Goal: Obtain resource: Download file/media

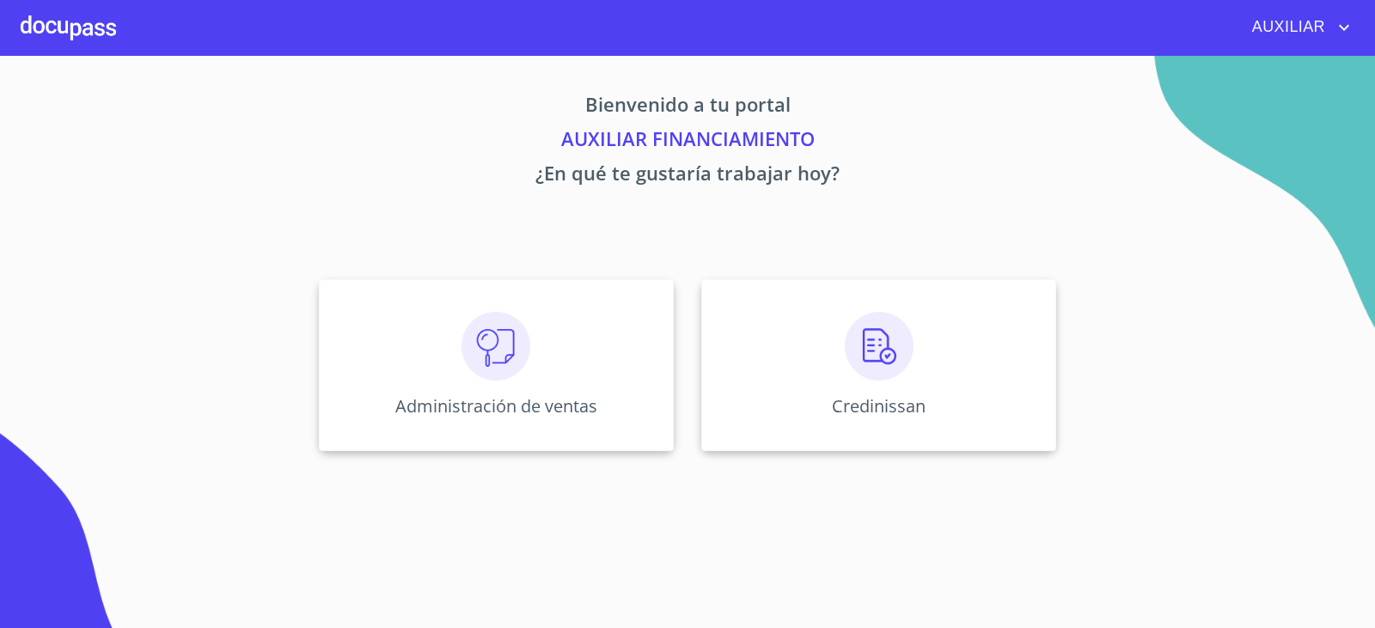
click at [1173, 464] on div "Administración de ventas Credinissan" at bounding box center [688, 365] width 1066 height 199
click at [850, 358] on img at bounding box center [879, 346] width 69 height 69
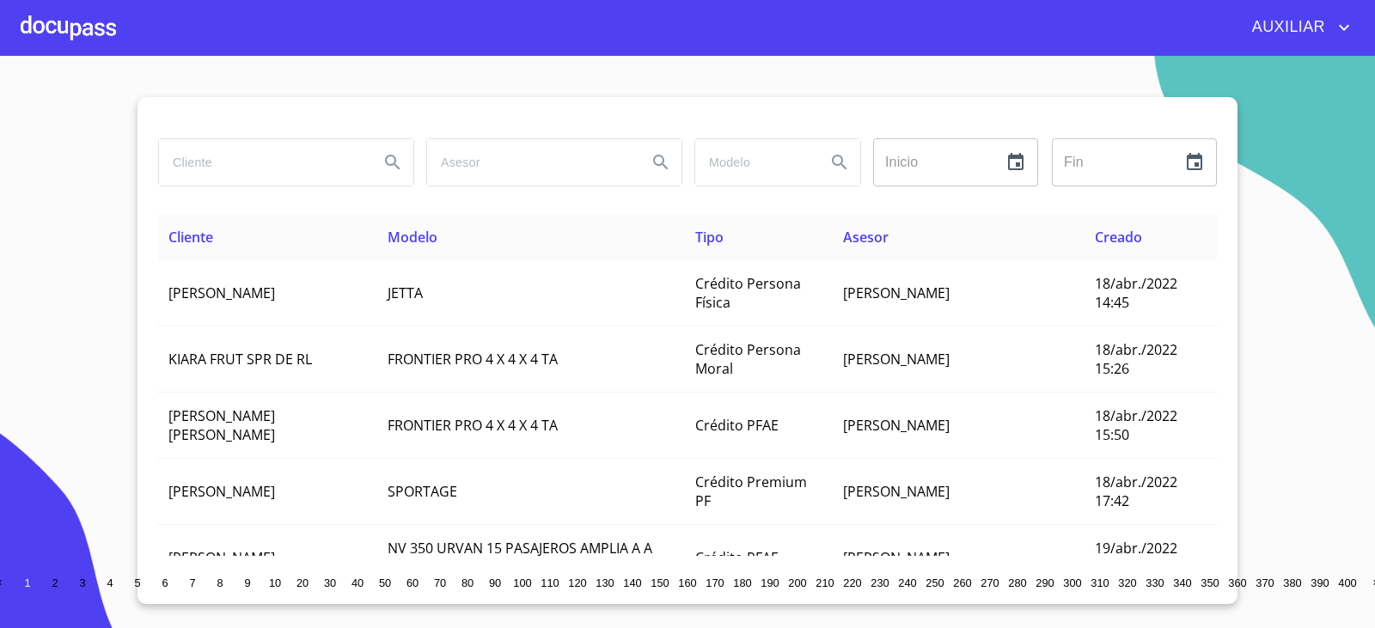
click at [307, 168] on input "search" at bounding box center [262, 162] width 206 height 46
type input "INDUSTRIA QUIMICA"
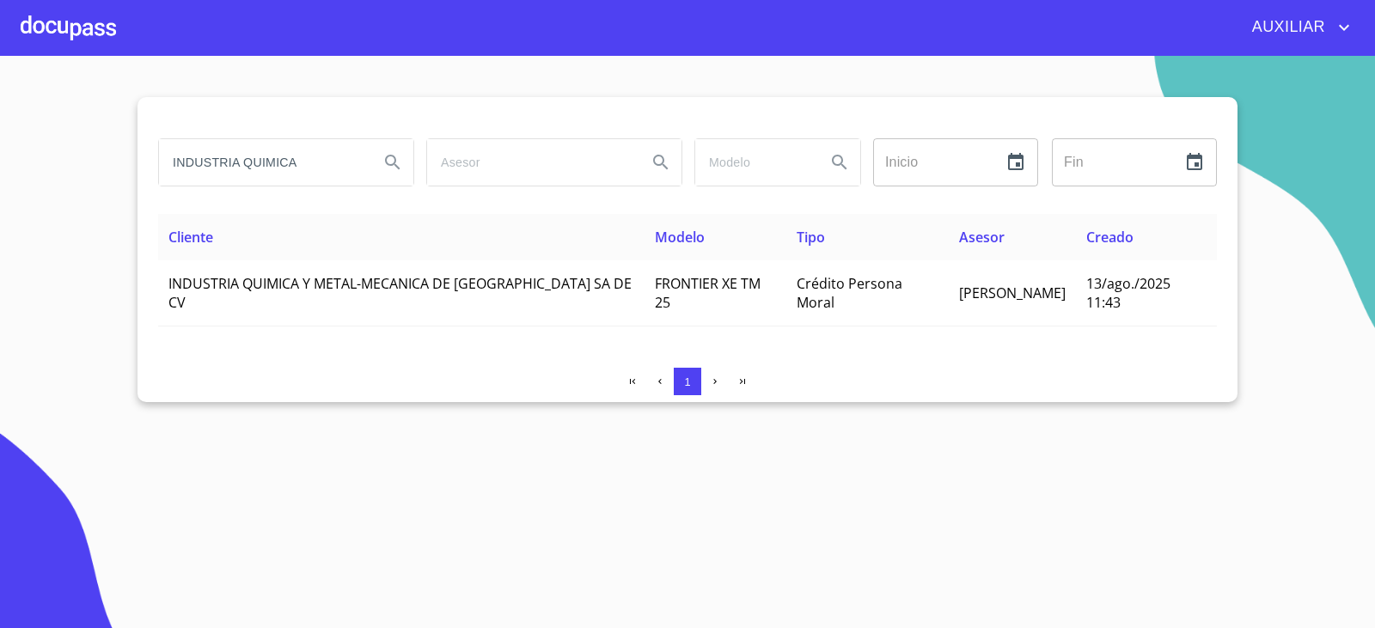
click at [279, 260] on th "Cliente" at bounding box center [401, 237] width 487 height 46
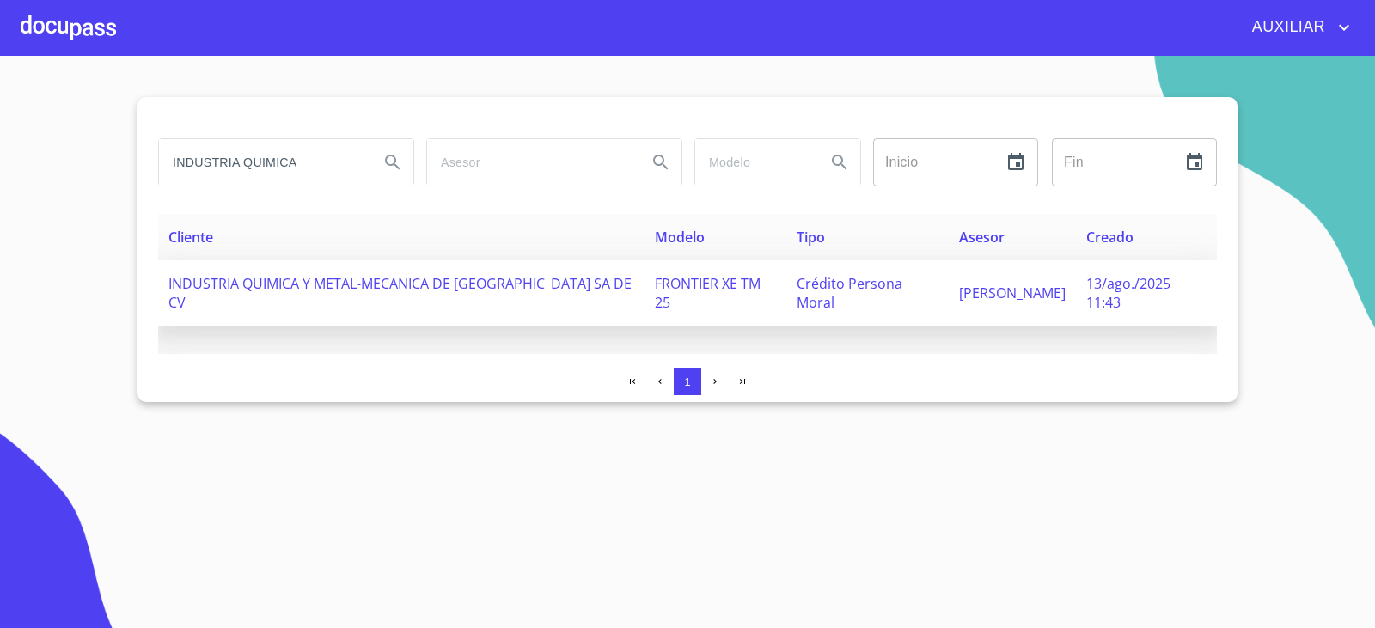
click at [297, 286] on span "INDUSTRIA QUIMICA Y METAL-MECANICA DE [GEOGRAPHIC_DATA] SA DE CV" at bounding box center [399, 293] width 463 height 38
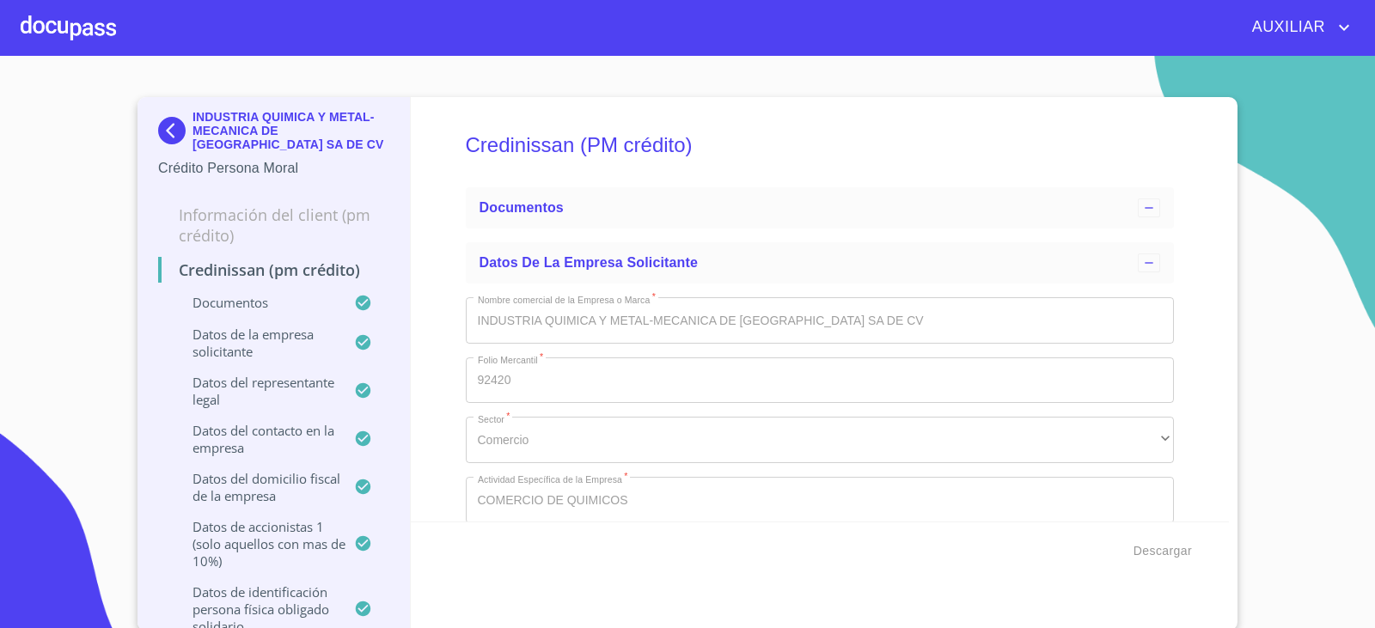
type input "18 de dic. de 1993"
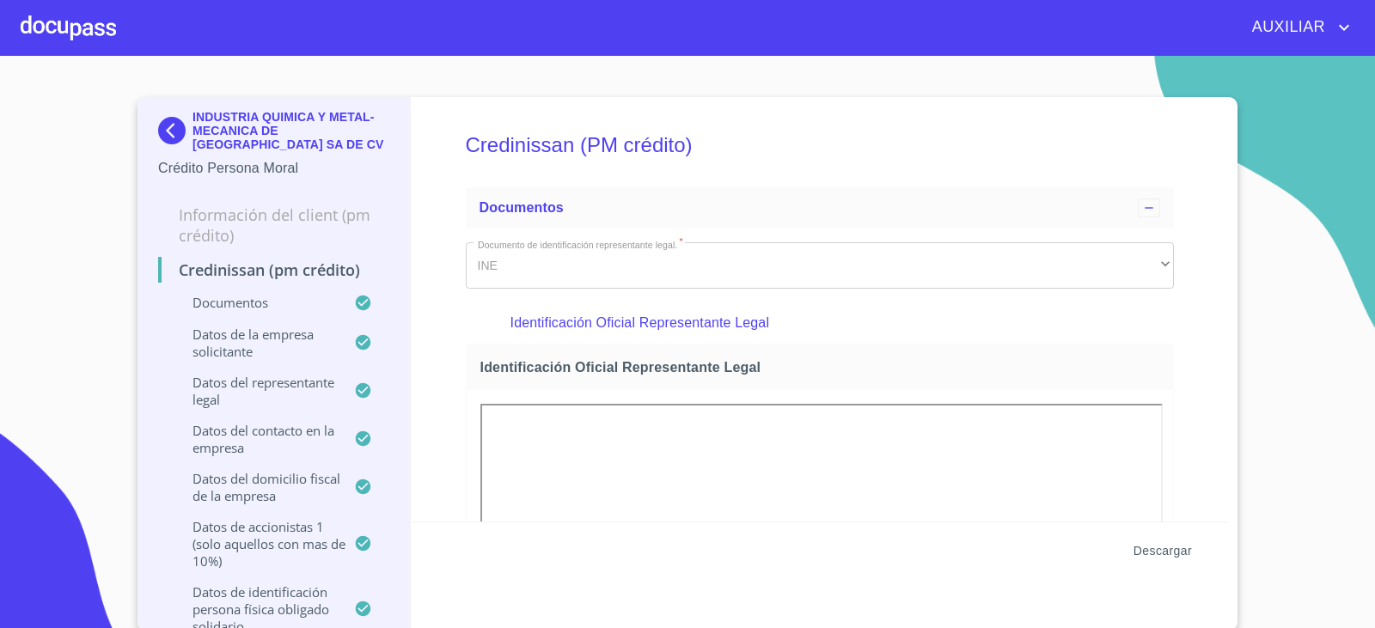
click at [1167, 550] on span "Descargar" at bounding box center [1163, 551] width 58 height 21
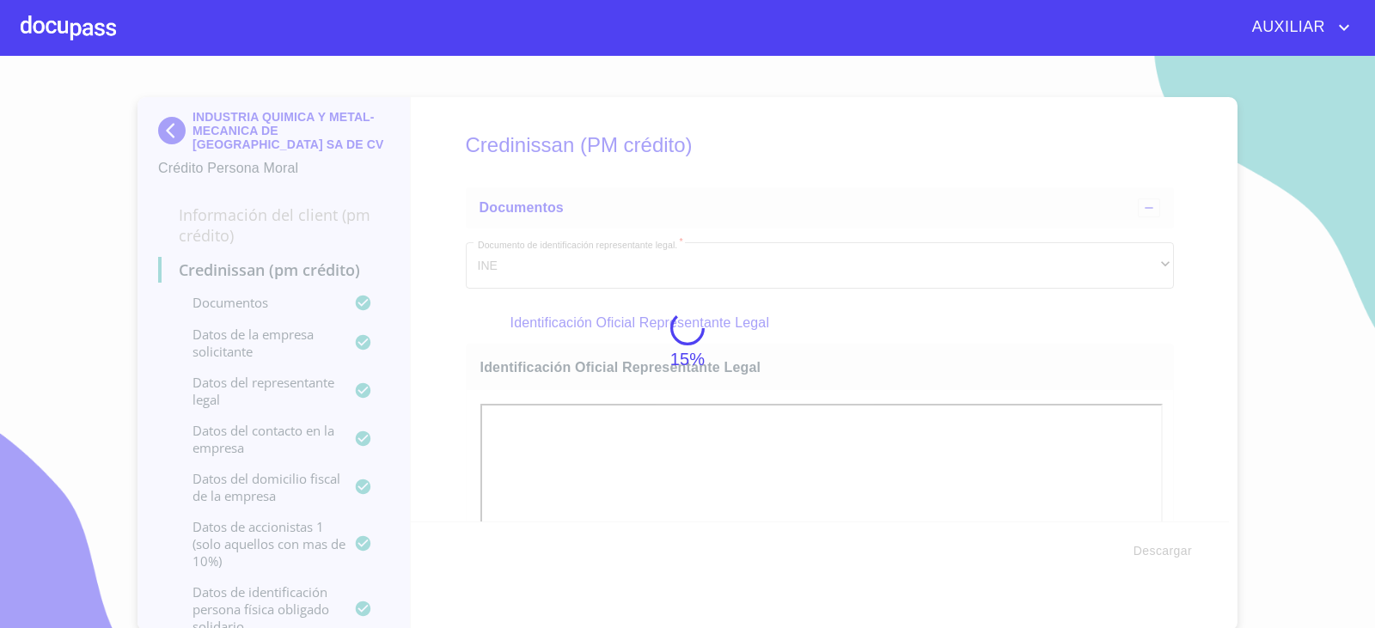
click at [738, 493] on div "15%" at bounding box center [687, 342] width 1375 height 573
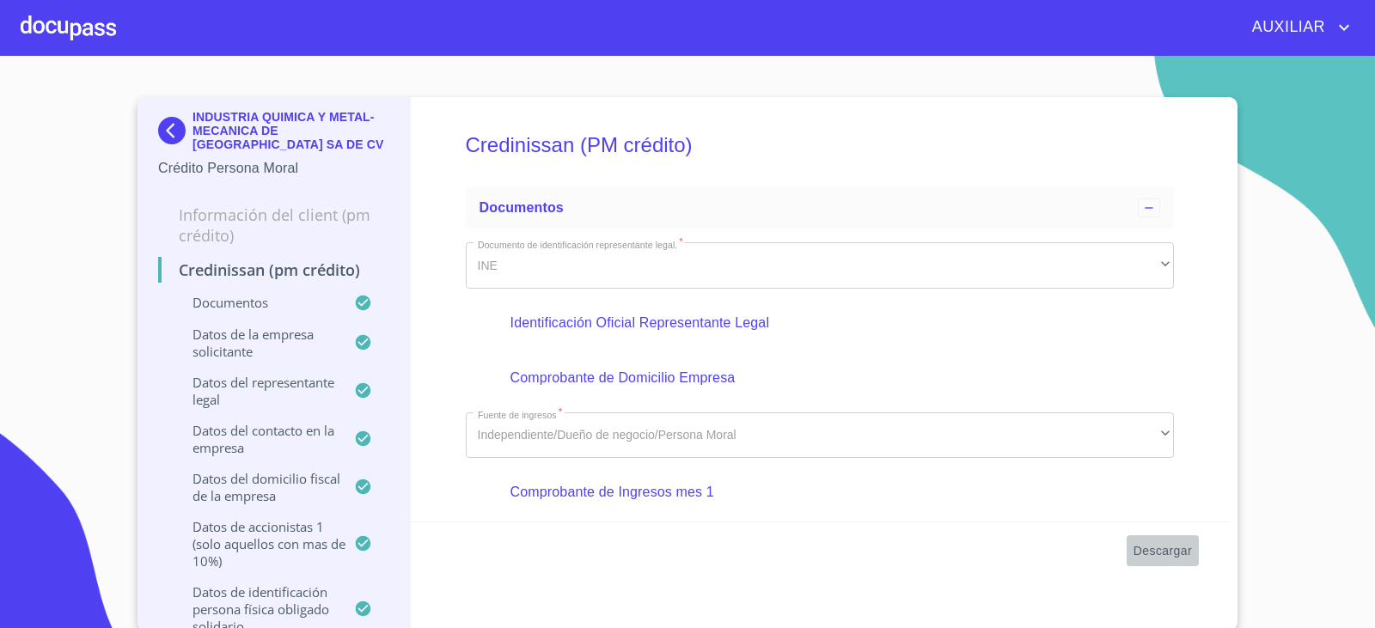
click at [1142, 552] on span "Descargar" at bounding box center [1163, 551] width 58 height 21
click at [1163, 563] on button "Descargar" at bounding box center [1163, 552] width 72 height 32
